Goal: Information Seeking & Learning: Learn about a topic

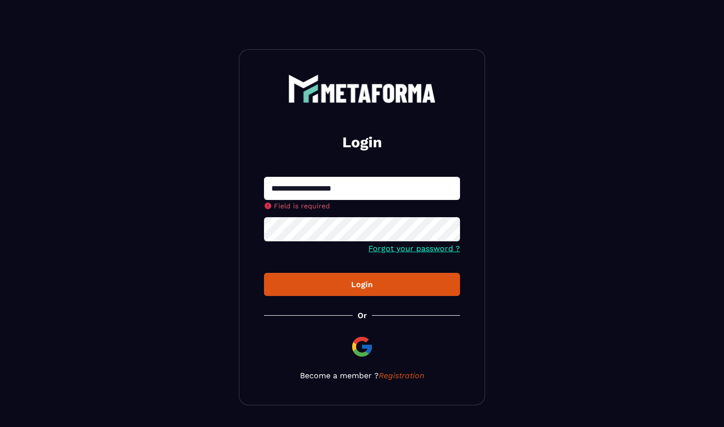
type input "**********"
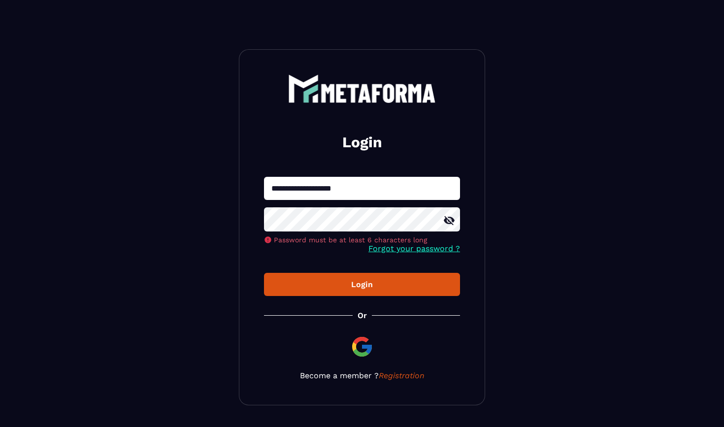
click at [452, 224] on icon at bounding box center [449, 221] width 12 height 12
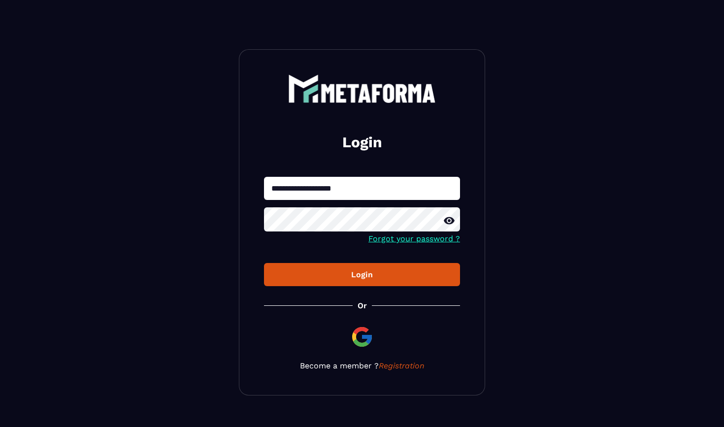
click at [365, 284] on button "Login" at bounding box center [362, 274] width 196 height 23
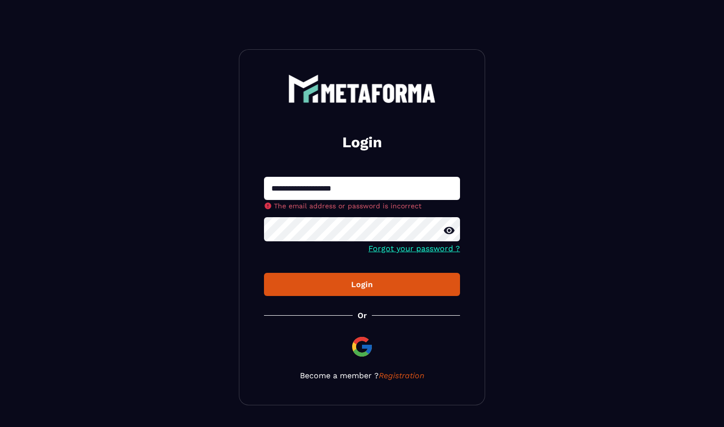
click at [272, 191] on input "**********" at bounding box center [362, 188] width 196 height 23
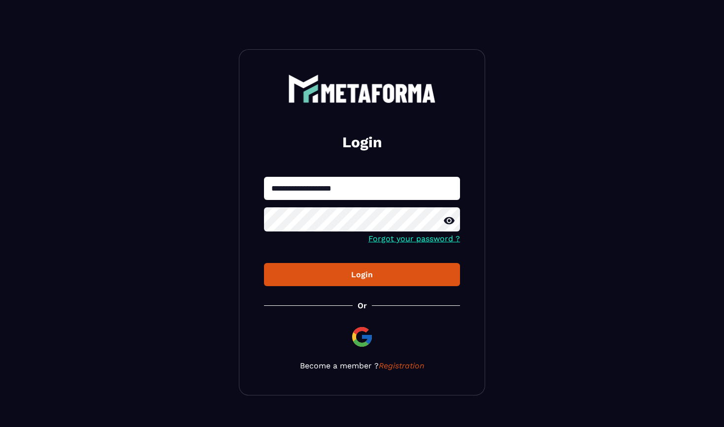
click at [365, 276] on div "Login" at bounding box center [362, 274] width 180 height 9
click at [357, 282] on button "Login" at bounding box center [362, 274] width 196 height 23
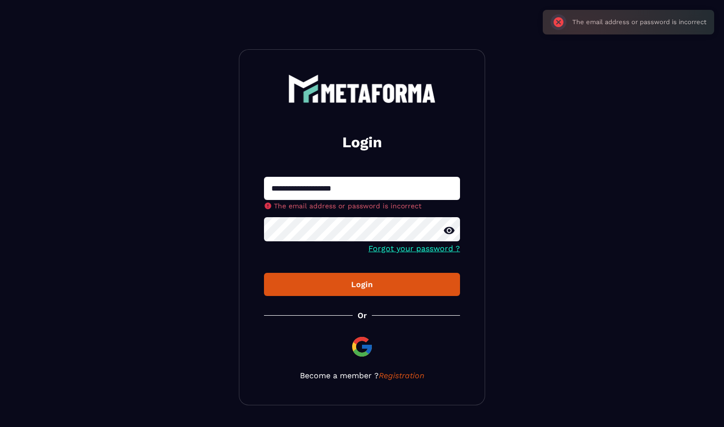
click at [357, 282] on div "Login" at bounding box center [362, 284] width 180 height 9
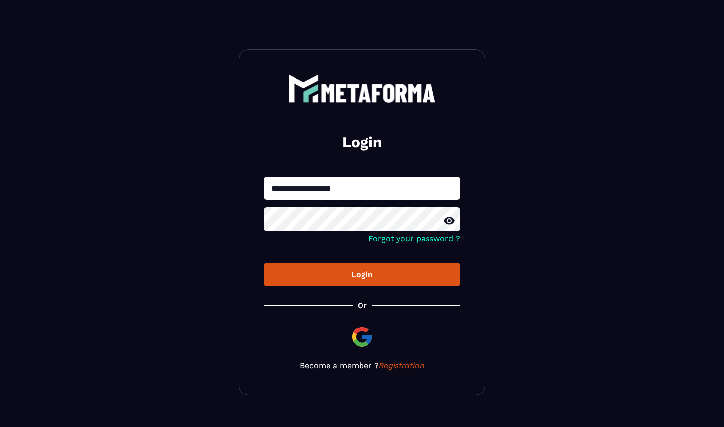
click at [364, 286] on button "Login" at bounding box center [362, 274] width 196 height 23
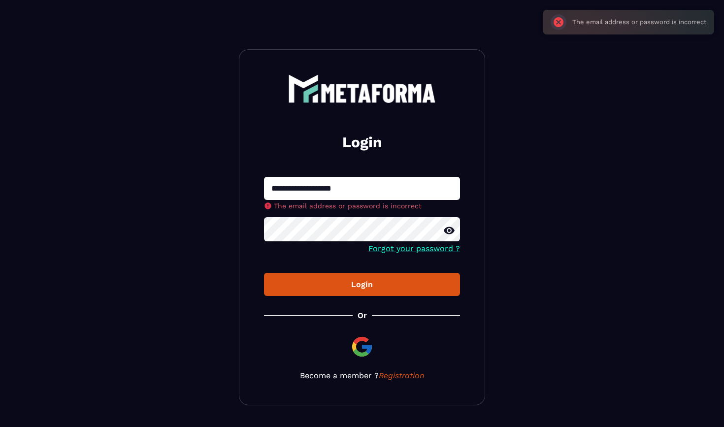
click at [364, 286] on div "Login" at bounding box center [362, 284] width 180 height 9
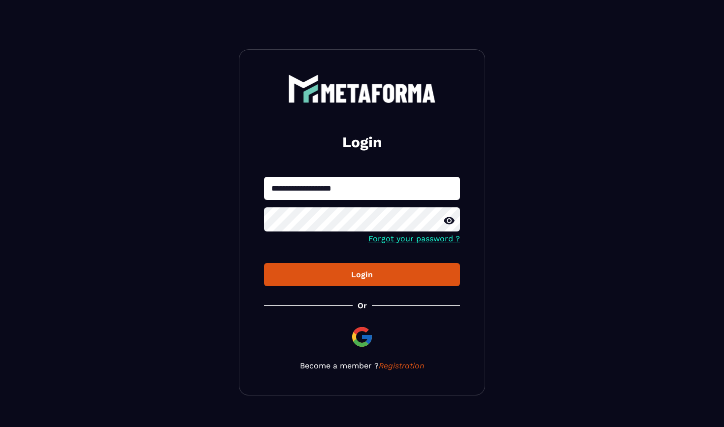
click at [363, 286] on button "Login" at bounding box center [362, 274] width 196 height 23
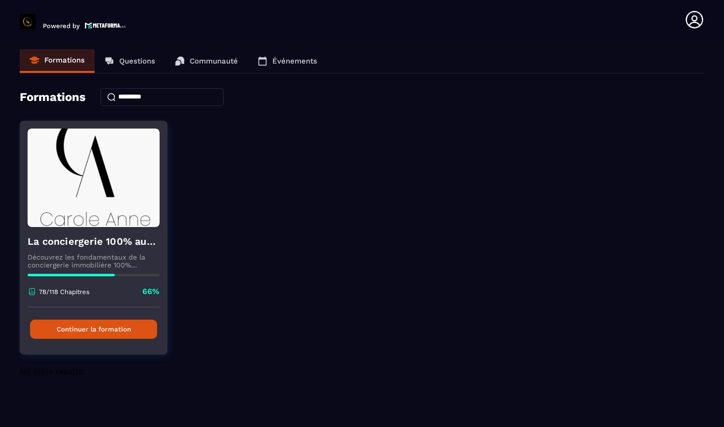
click at [88, 330] on button "Continuer la formation" at bounding box center [93, 329] width 127 height 19
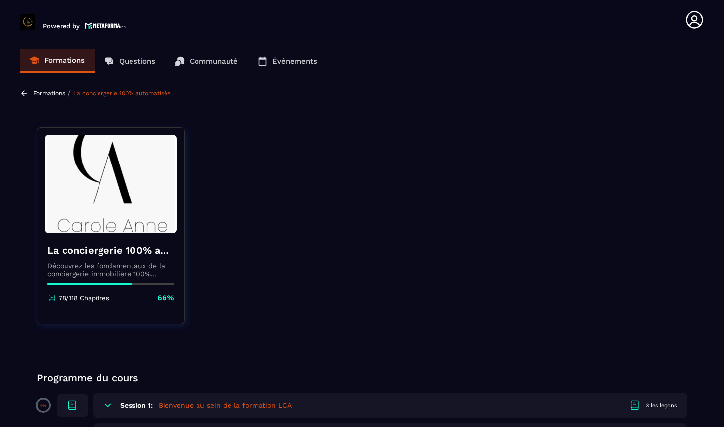
click at [88, 283] on div at bounding box center [89, 284] width 84 height 2
click at [98, 272] on p "Découvrez les fondamentaux de la conciergerie immobilière 100% automatisée. Cet…" at bounding box center [110, 270] width 127 height 16
click at [54, 298] on icon at bounding box center [51, 298] width 9 height 9
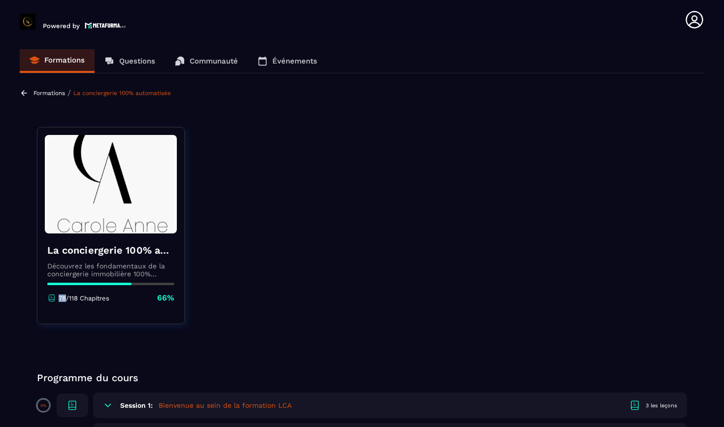
click at [54, 298] on icon at bounding box center [51, 298] width 9 height 9
click at [53, 298] on icon at bounding box center [51, 298] width 9 height 9
click at [118, 92] on link "La conciergerie 100% automatisée" at bounding box center [122, 93] width 98 height 7
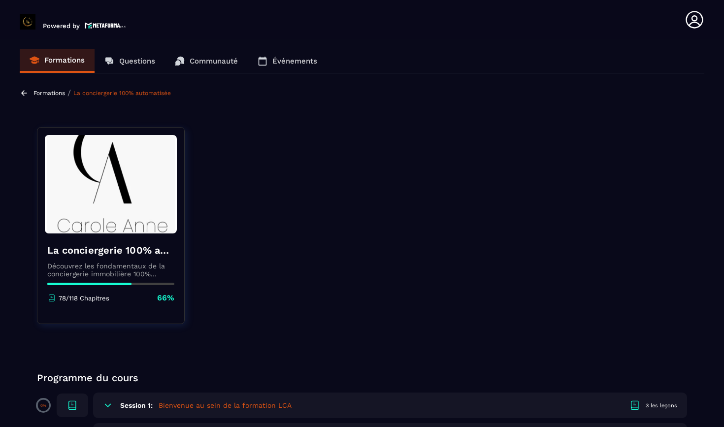
click at [125, 87] on section "Formations Questions Communauté Événements Formations / La conciergerie 100% au…" at bounding box center [362, 235] width 724 height 392
click at [24, 92] on icon at bounding box center [24, 93] width 9 height 9
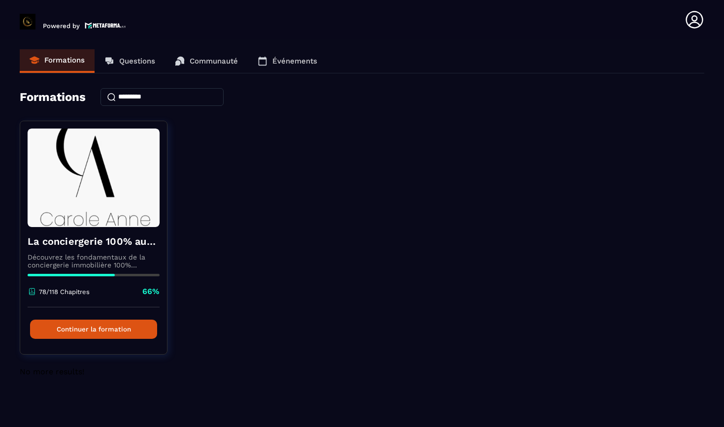
click at [24, 92] on h4 "Formations" at bounding box center [53, 97] width 66 height 14
click at [53, 61] on p "Formations" at bounding box center [64, 60] width 40 height 9
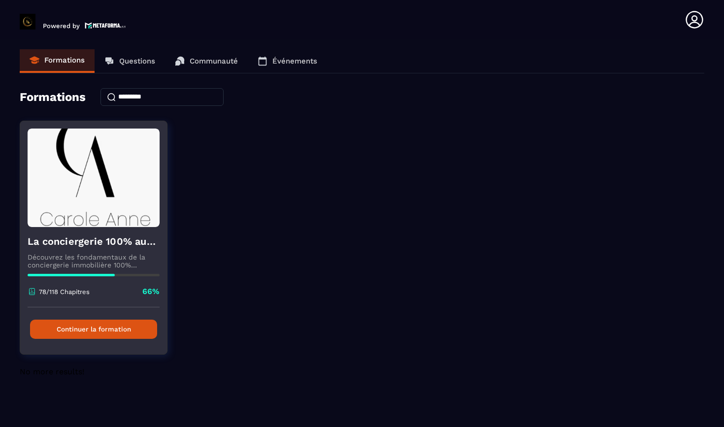
click at [85, 334] on button "Continuer la formation" at bounding box center [93, 329] width 127 height 19
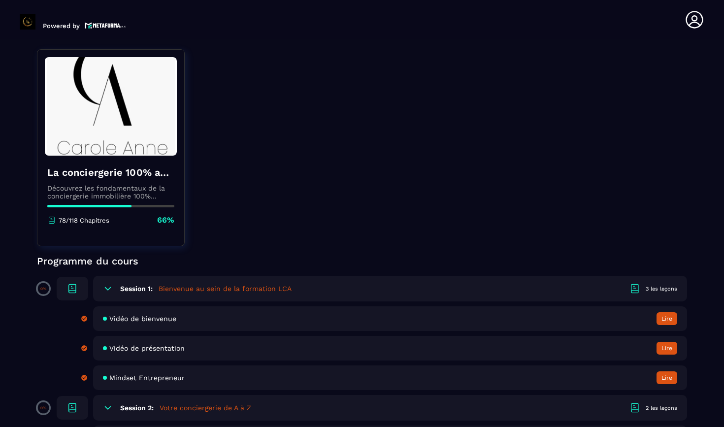
scroll to position [140, 0]
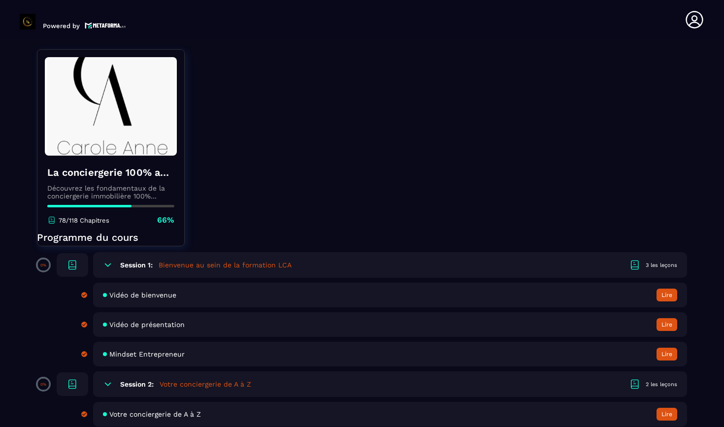
click at [669, 298] on button "Lire" at bounding box center [667, 295] width 21 height 13
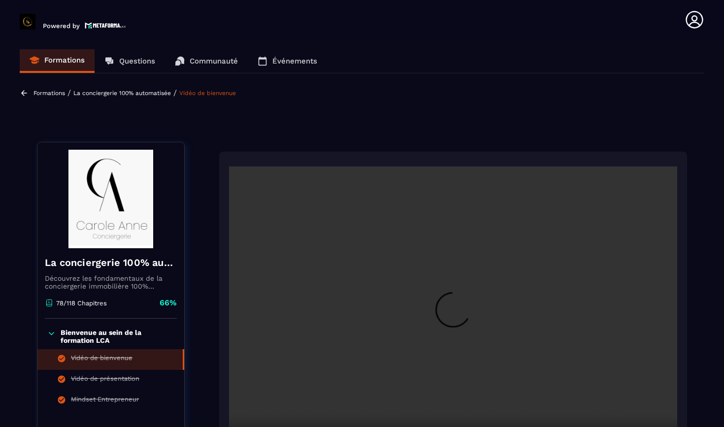
scroll to position [4, 0]
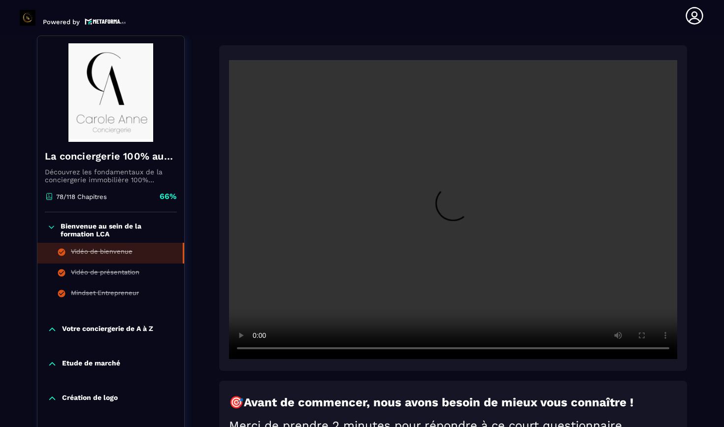
click at [457, 146] on video at bounding box center [453, 209] width 448 height 299
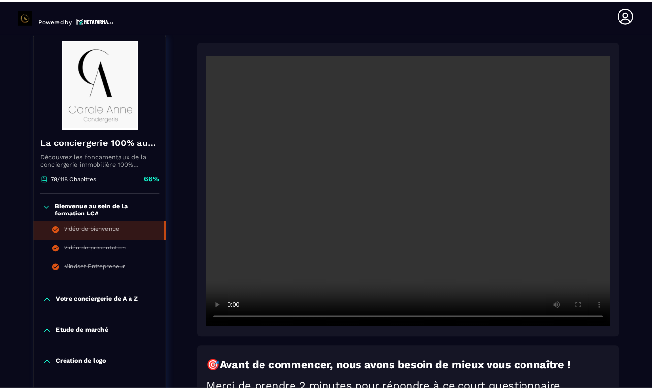
scroll to position [88, 0]
